Goal: Transaction & Acquisition: Purchase product/service

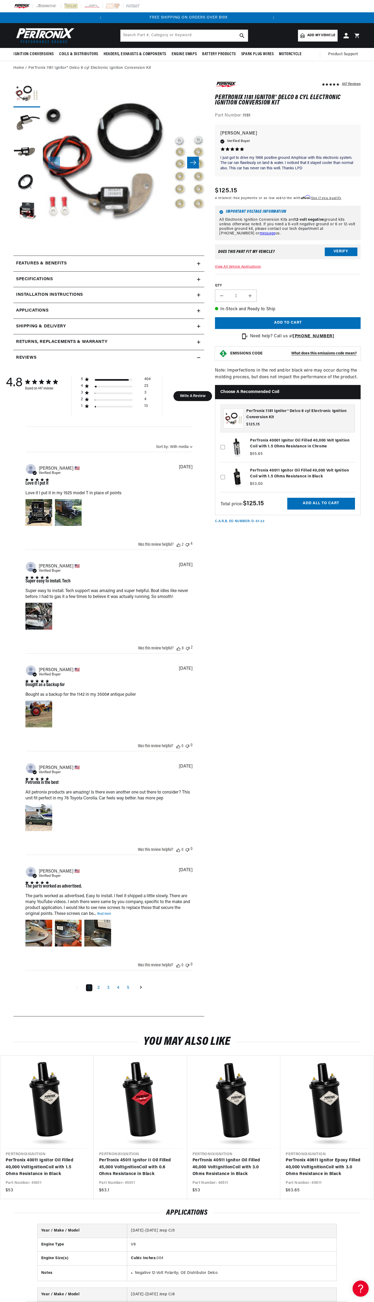
scroll to position [0, 163]
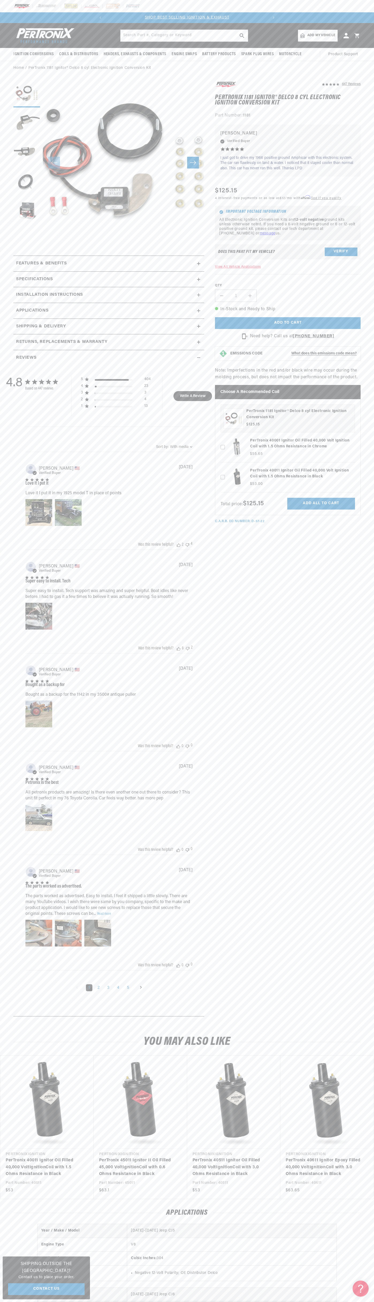
click at [162, 10] on div at bounding box center [187, 6] width 374 height 12
click at [67, 1301] on html "Skip to content Your cart Your cart is empty Get the right parts the first time…" at bounding box center [187, 651] width 374 height 1302
click at [13, 695] on section "447 Reviews" at bounding box center [187, 550] width 374 height 950
